Goal: Information Seeking & Learning: Learn about a topic

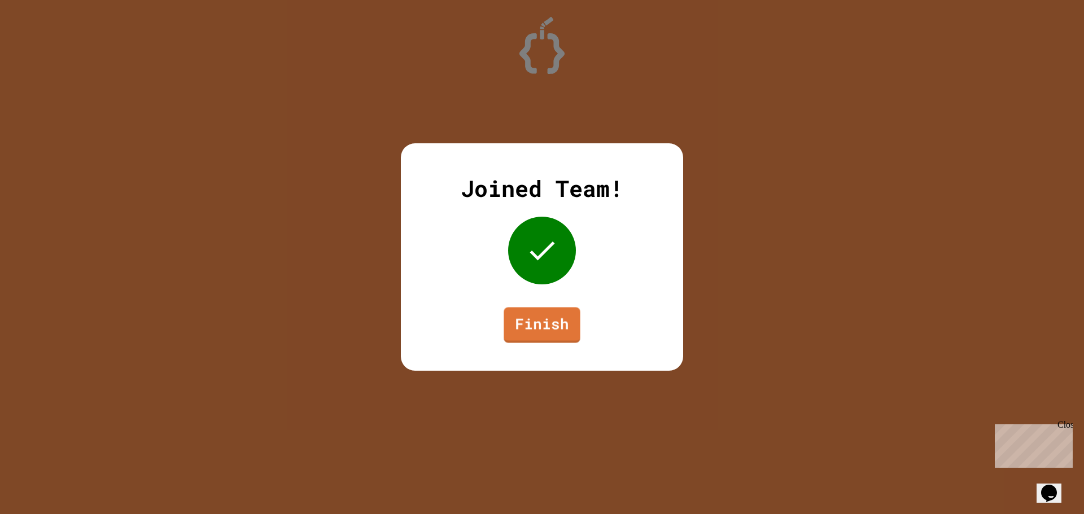
click at [544, 333] on link "Finish" at bounding box center [542, 326] width 76 height 36
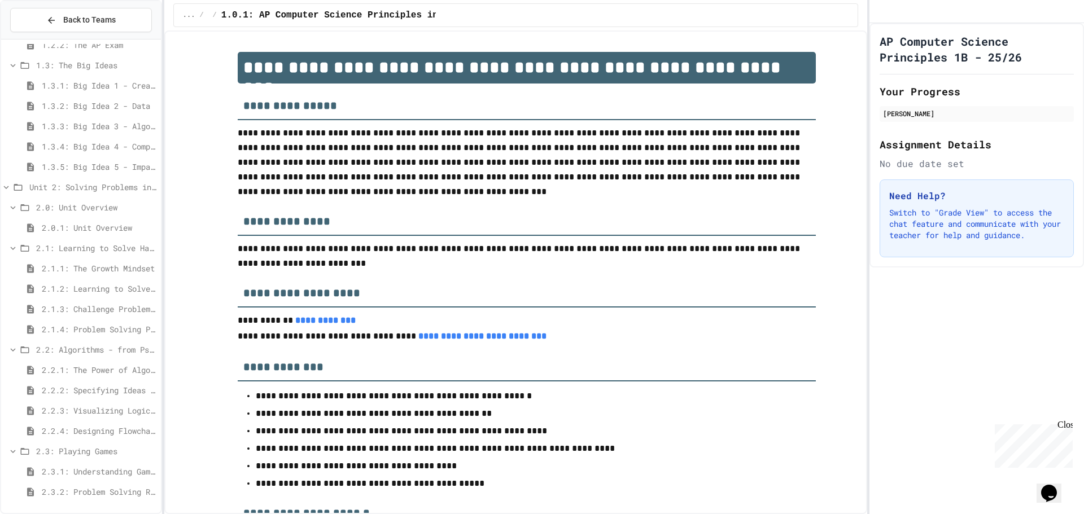
click at [94, 481] on div "2.3.1: Understanding Games with Flowcharts" at bounding box center [81, 474] width 160 height 20
click at [106, 501] on span "2.3.2: Problem Solving Reflection" at bounding box center [99, 501] width 115 height 12
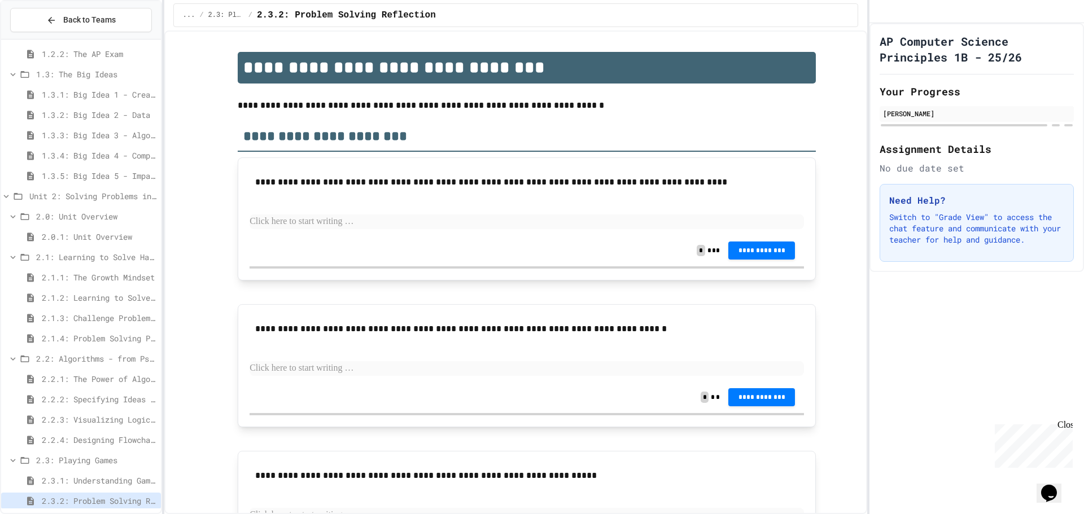
scroll to position [154, 0]
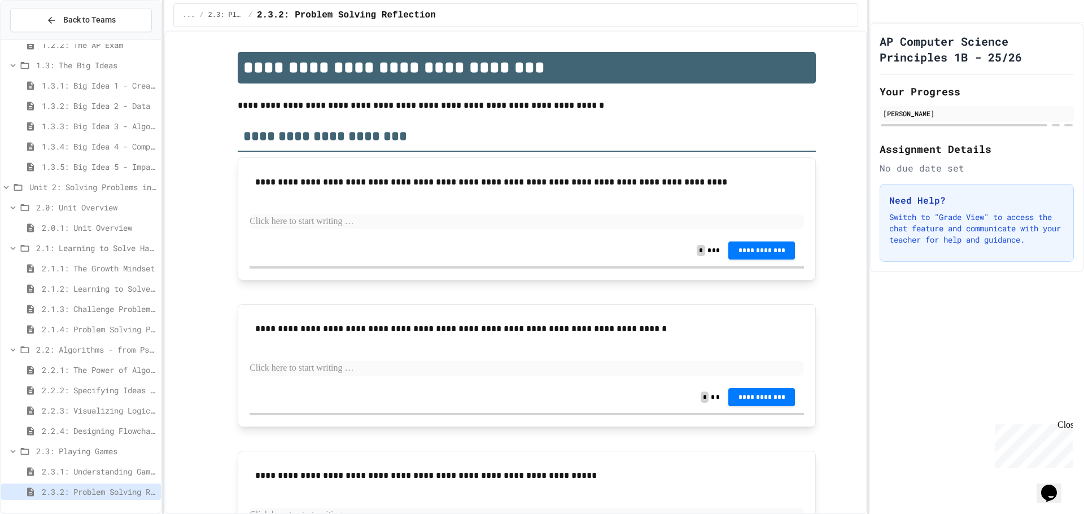
click at [128, 468] on span "2.3.1: Understanding Games with Flowcharts" at bounding box center [99, 472] width 115 height 12
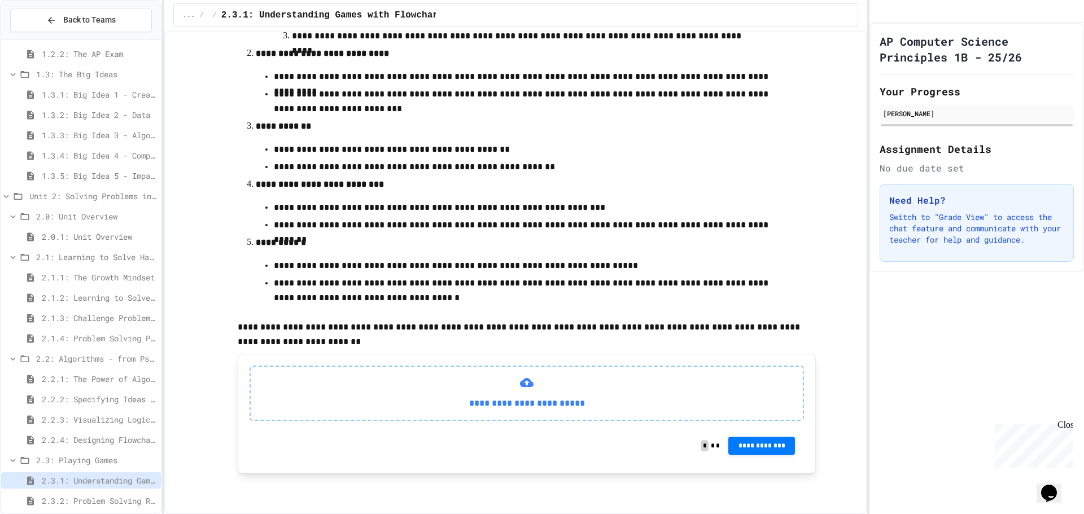
scroll to position [307, 0]
click at [119, 441] on span "2.2.4: Designing Flowcharts" at bounding box center [99, 440] width 115 height 12
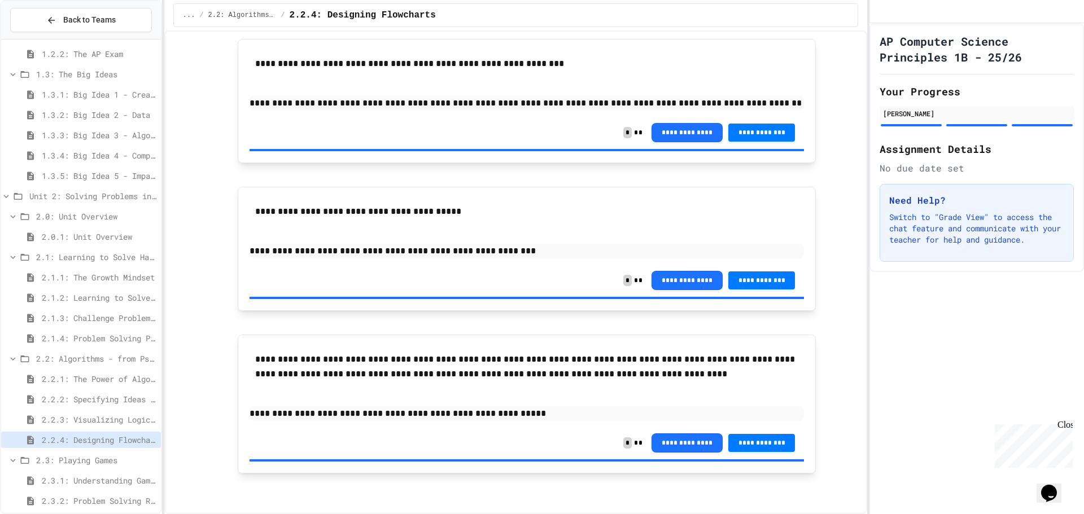
scroll to position [1155, 0]
click at [103, 420] on span "2.2.3: Visualizing Logic with Flowcharts" at bounding box center [99, 420] width 115 height 12
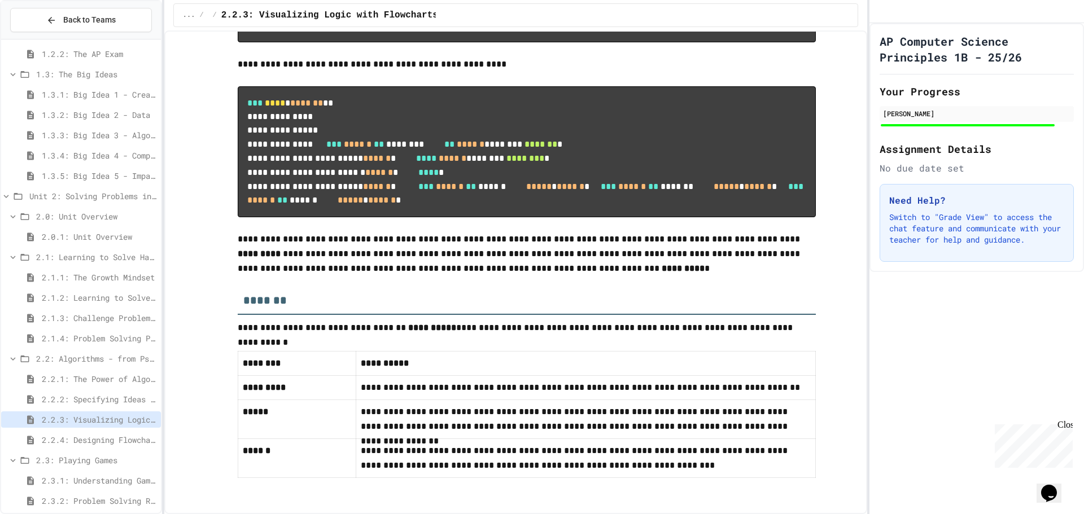
scroll to position [5329, 0]
click at [120, 440] on span "2.2.4: Designing Flowcharts" at bounding box center [99, 440] width 115 height 12
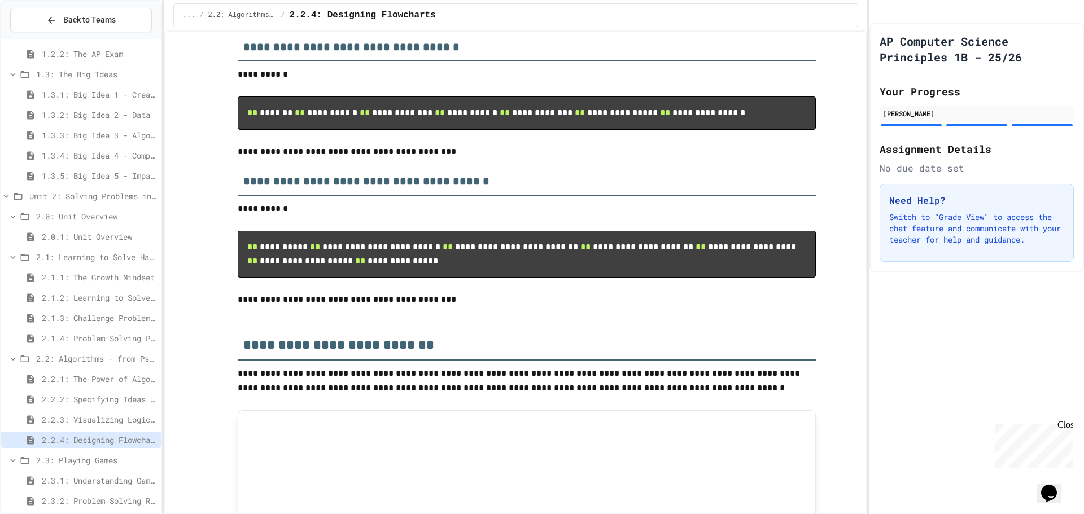
scroll to position [169, 0]
